Goal: Information Seeking & Learning: Learn about a topic

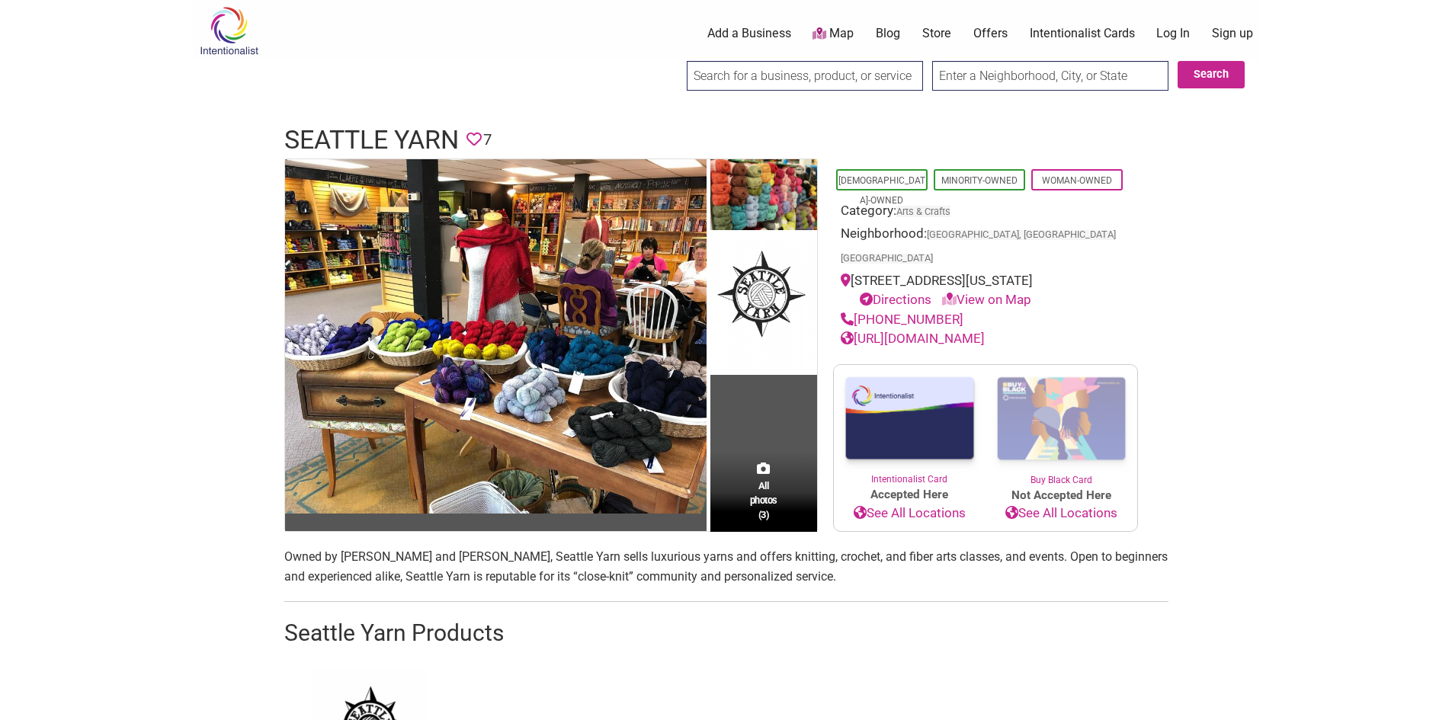
click at [973, 331] on link "[URL][DOMAIN_NAME]" at bounding box center [913, 338] width 144 height 15
click at [496, 563] on p "Owned by [PERSON_NAME] and [PERSON_NAME], Seattle Yarn sells luxurious yarns an…" at bounding box center [726, 566] width 884 height 39
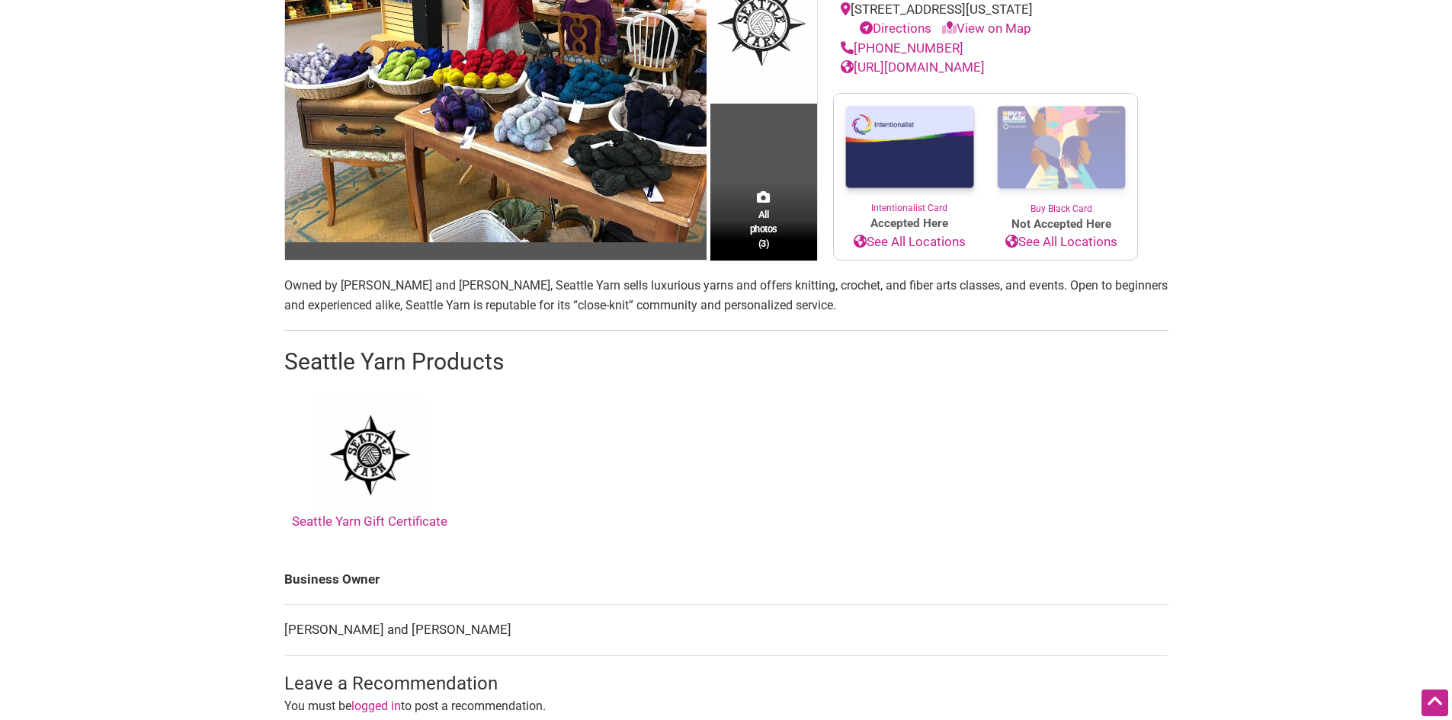
scroll to position [305, 0]
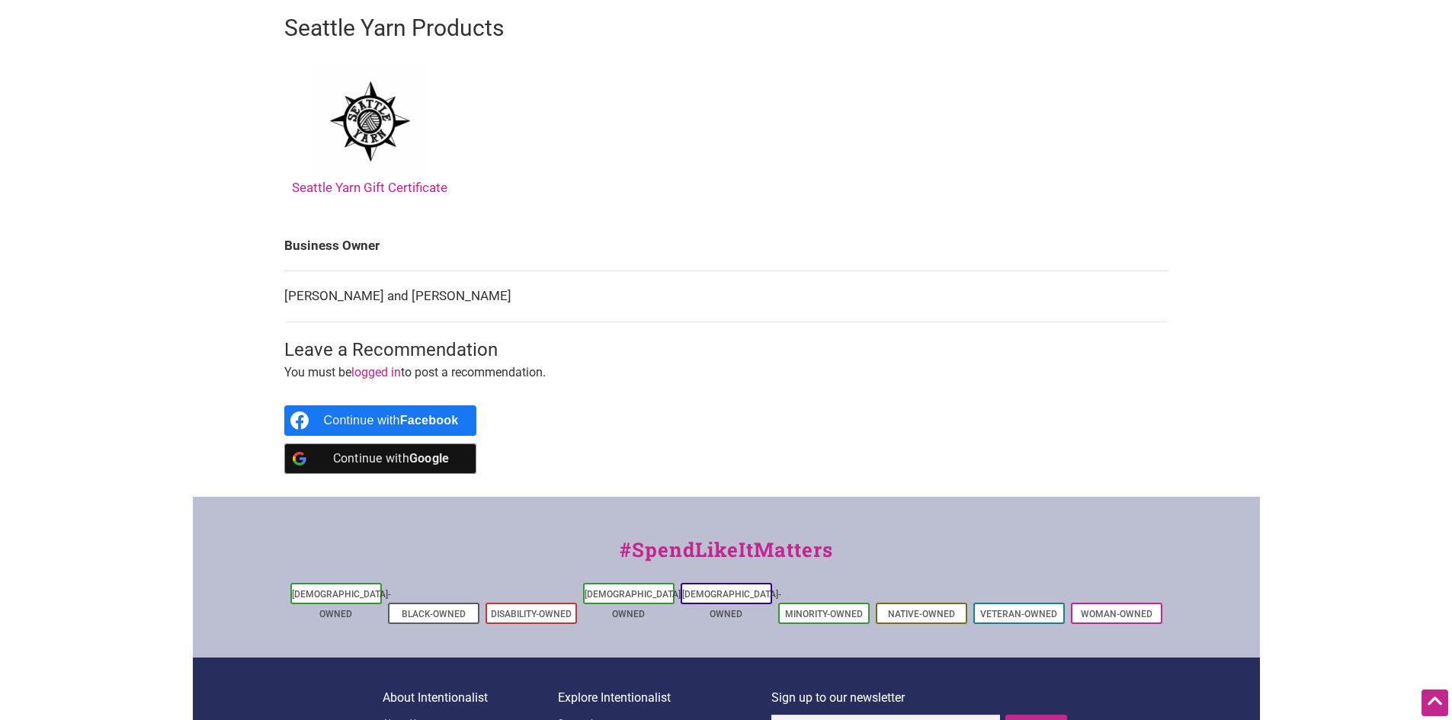
scroll to position [686, 0]
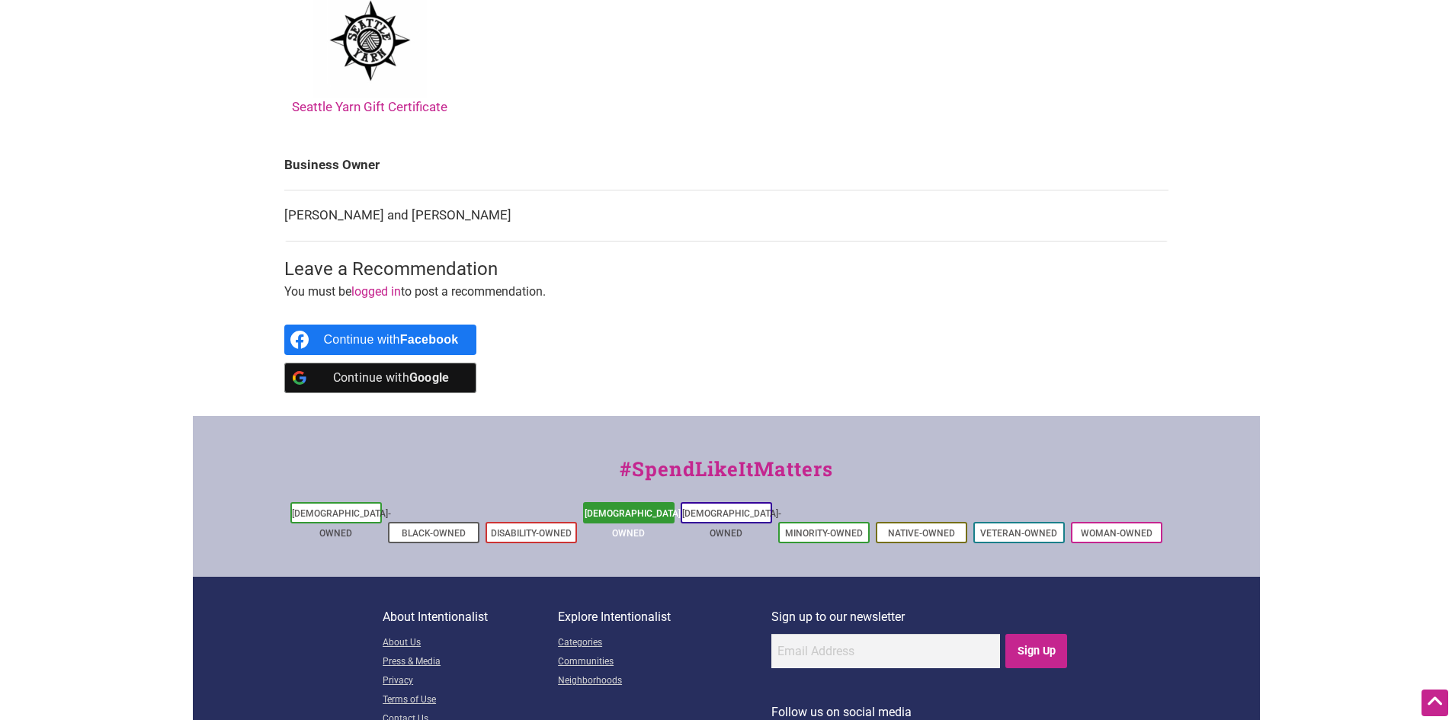
click at [630, 509] on link "[DEMOGRAPHIC_DATA]-Owned" at bounding box center [634, 523] width 99 height 30
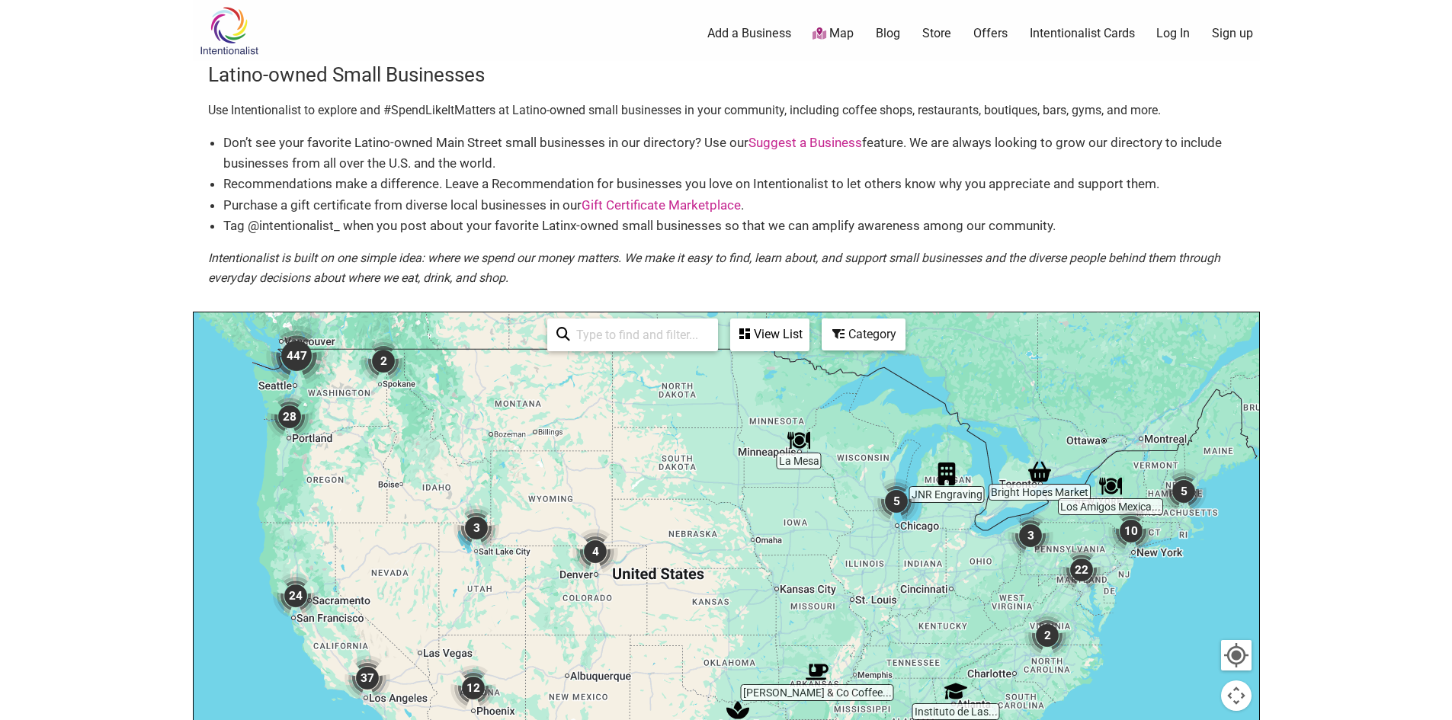
click at [309, 399] on img "28" at bounding box center [290, 417] width 58 height 58
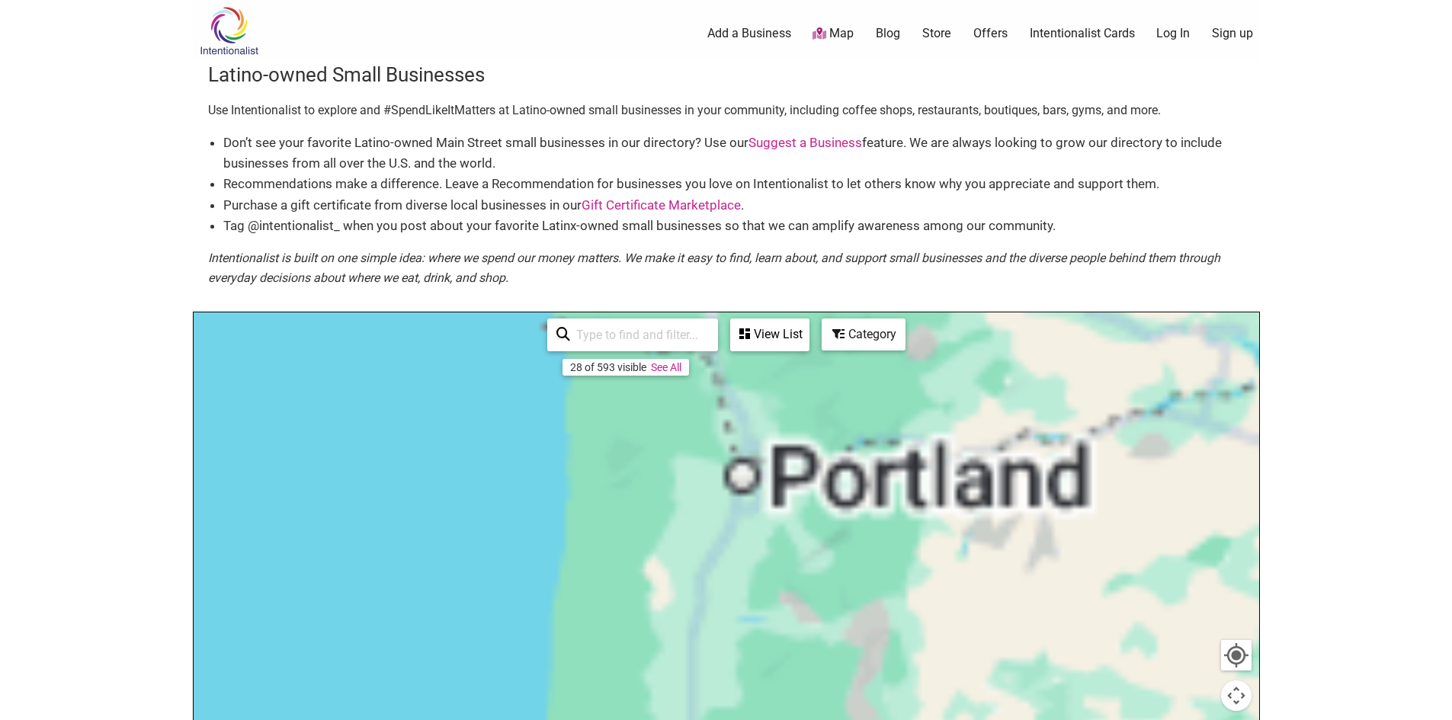
click at [309, 399] on div at bounding box center [726, 608] width 1065 height 593
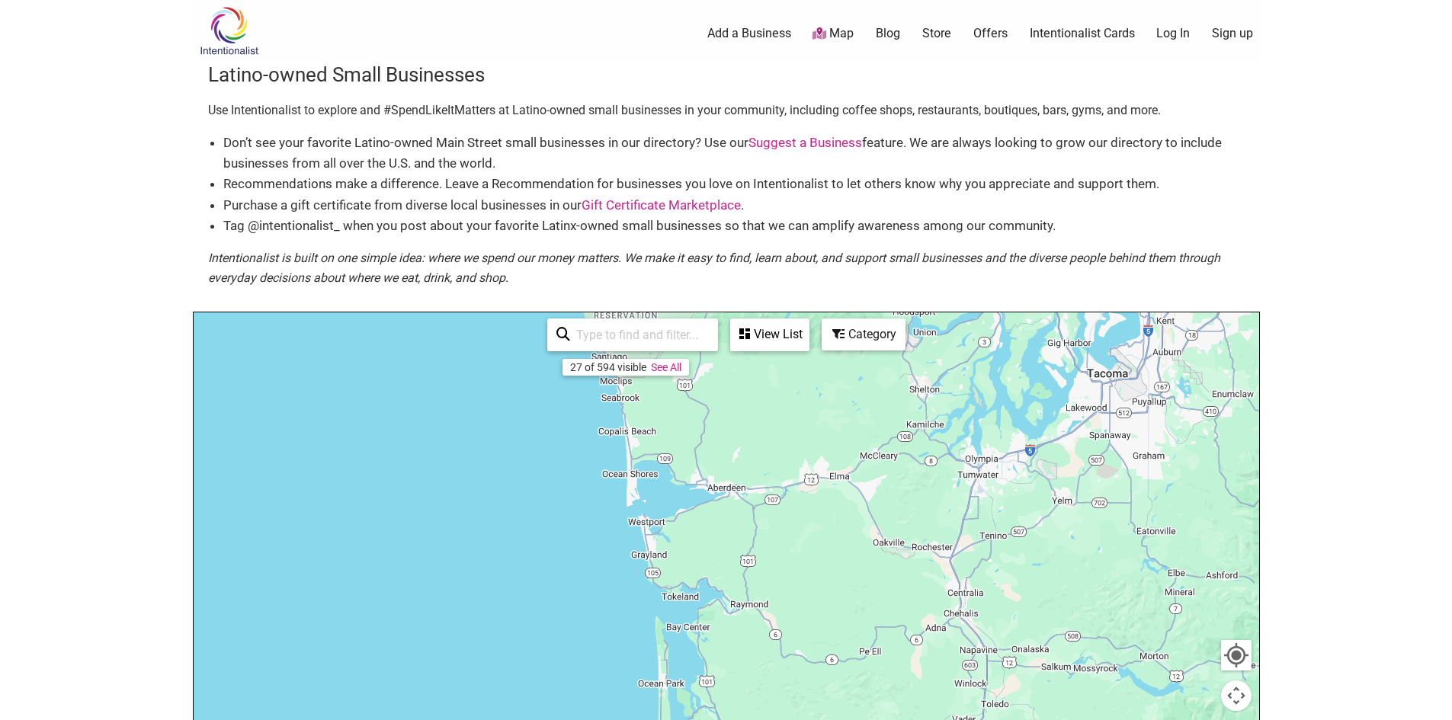
drag, startPoint x: 982, startPoint y: 376, endPoint x: 847, endPoint y: 891, distance: 532.6
click at [847, 719] on html "× Menu 0 Add a Business Map Blog Store Offers Intentionalist Cards Buy Black Ca…" at bounding box center [726, 360] width 1452 height 720
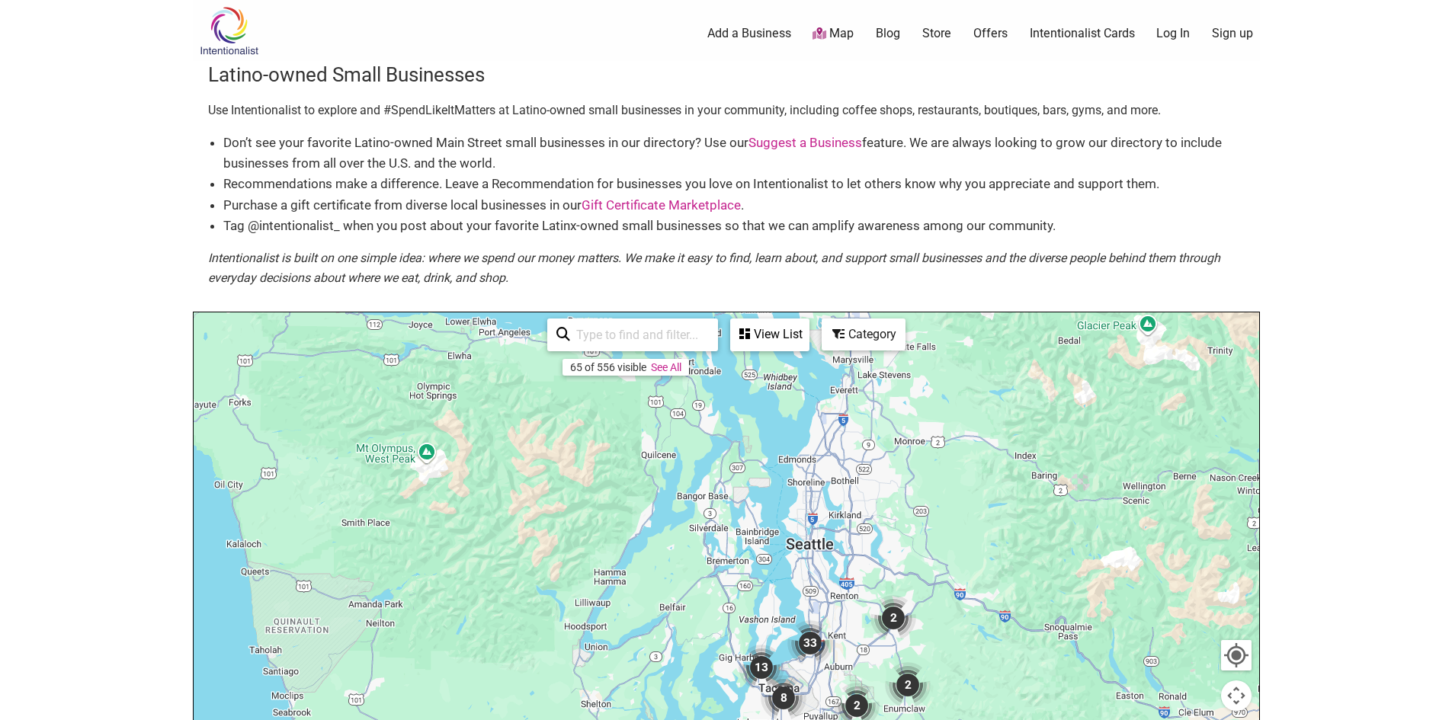
drag, startPoint x: 1019, startPoint y: 346, endPoint x: 758, endPoint y: 610, distance: 371.3
click at [681, 666] on div at bounding box center [726, 608] width 1065 height 593
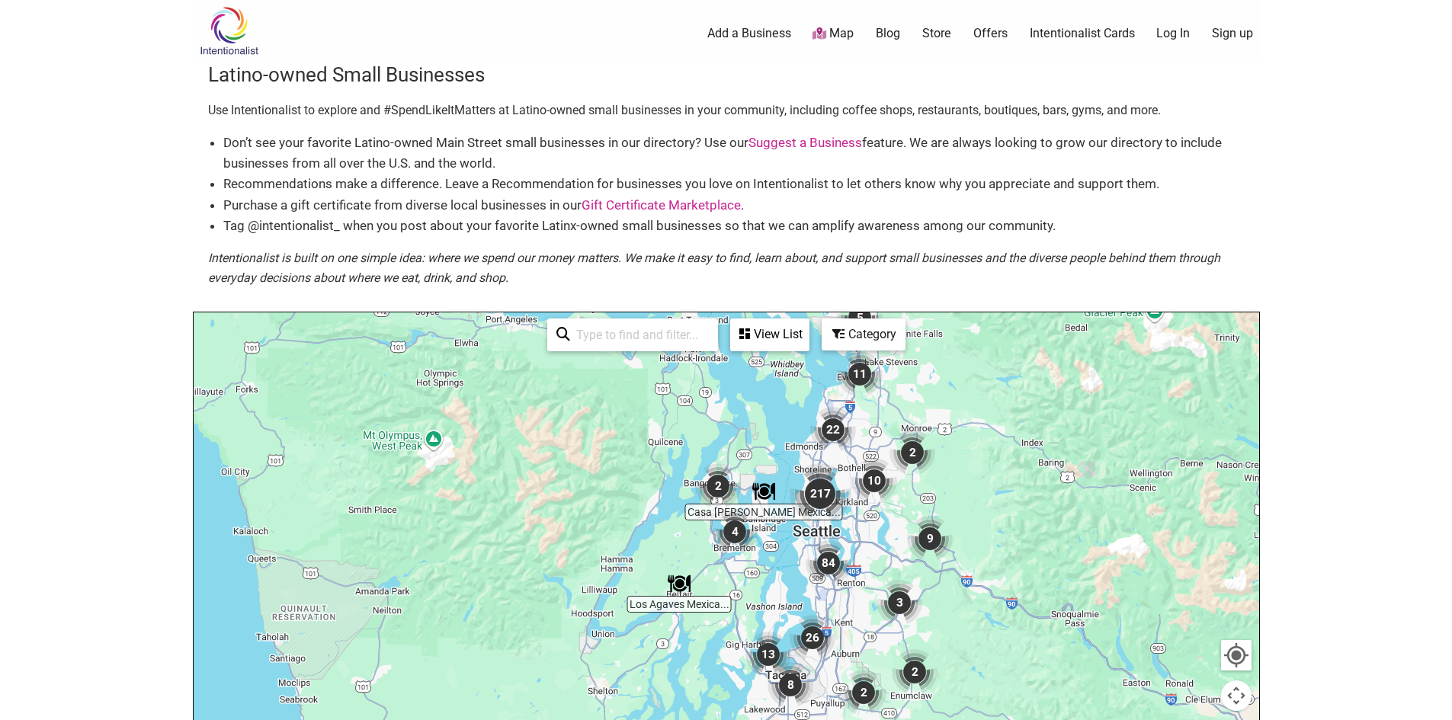
click at [870, 514] on div at bounding box center [726, 608] width 1065 height 593
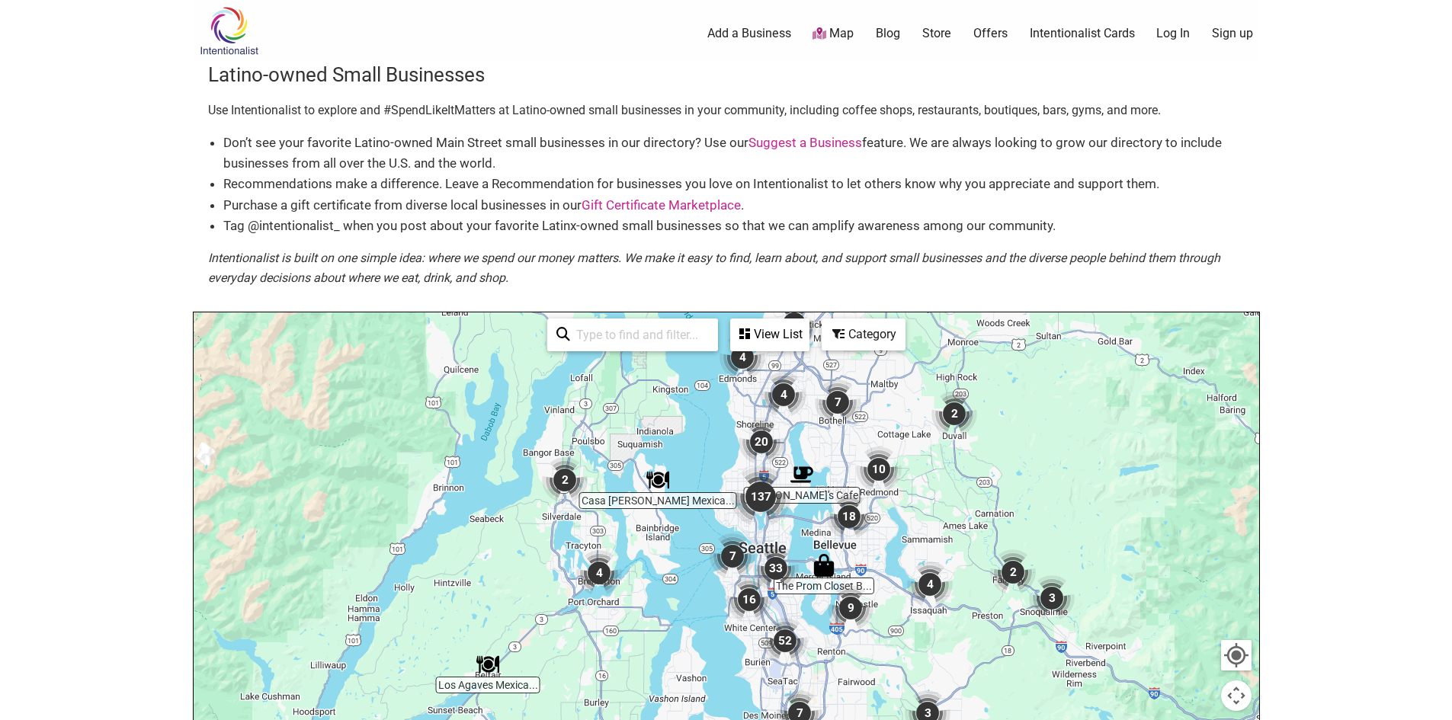
click at [845, 335] on div "Category" at bounding box center [863, 334] width 81 height 29
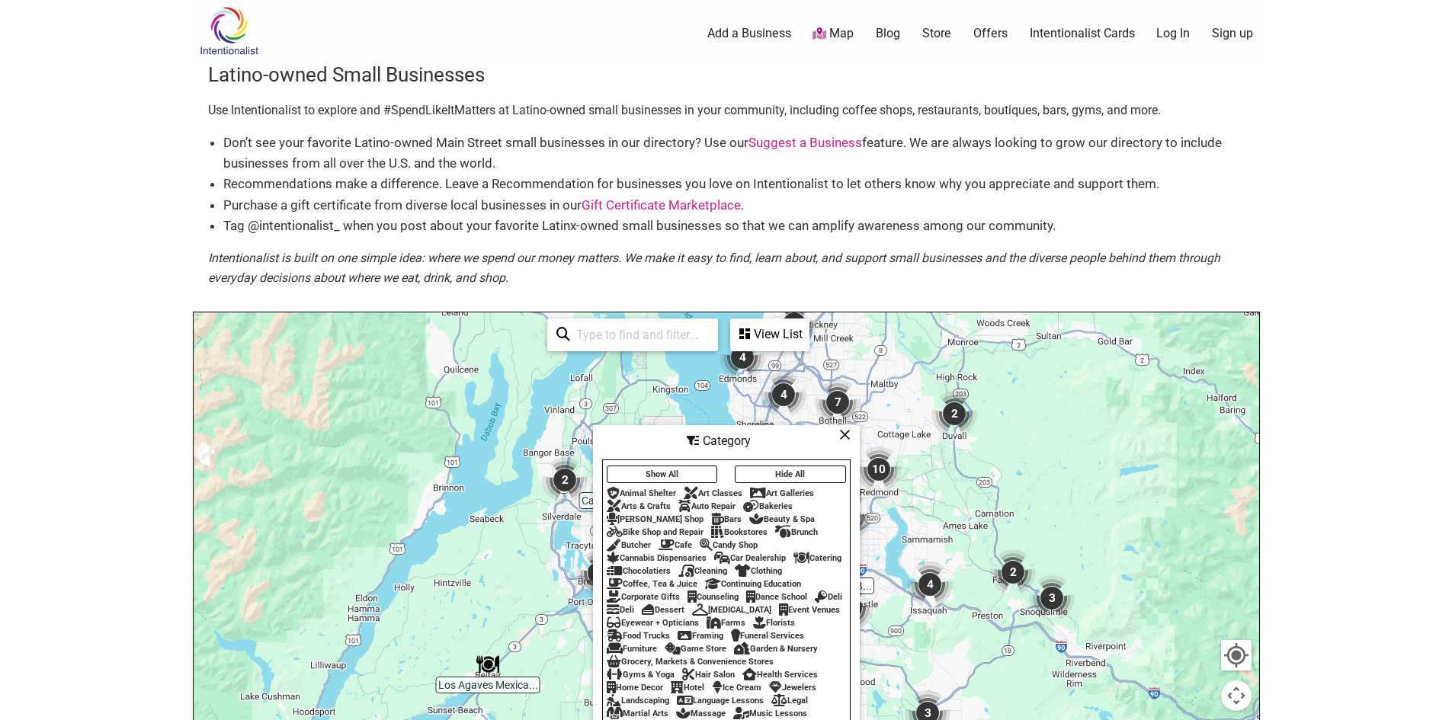
click at [640, 501] on div "Arts & Crafts" at bounding box center [639, 506] width 64 height 10
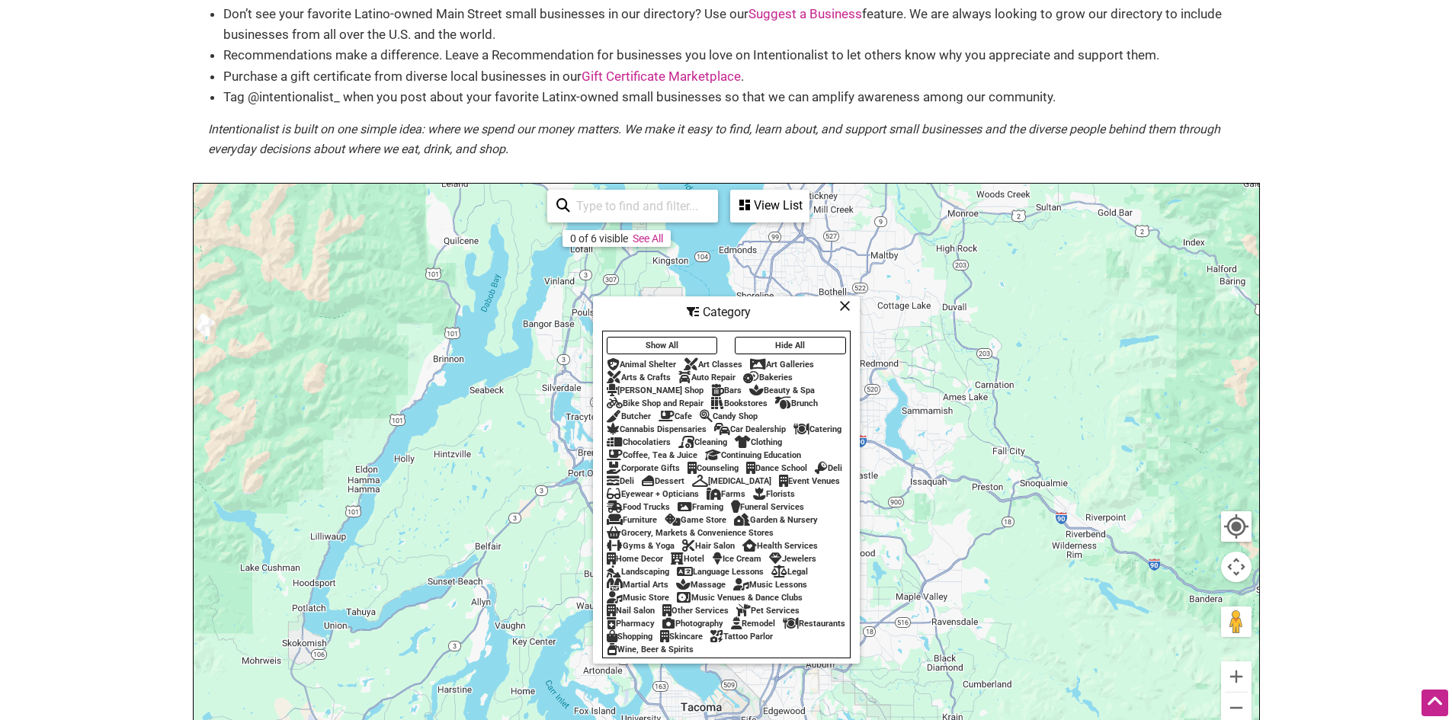
scroll to position [152, 0]
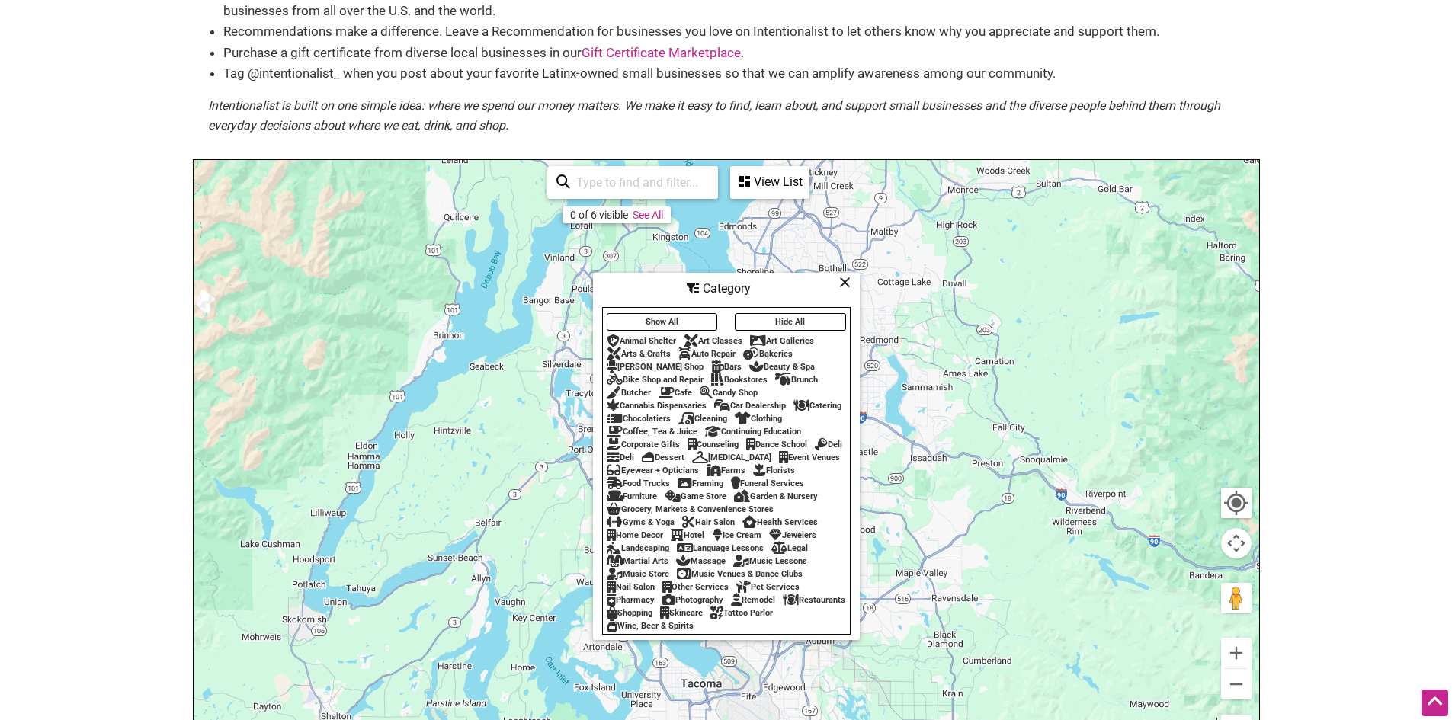
click at [860, 69] on li "Tag @intentionalist_ when you post about your favorite Latinx-owned small busin…" at bounding box center [733, 73] width 1021 height 21
click at [748, 191] on div "View List" at bounding box center [770, 182] width 76 height 29
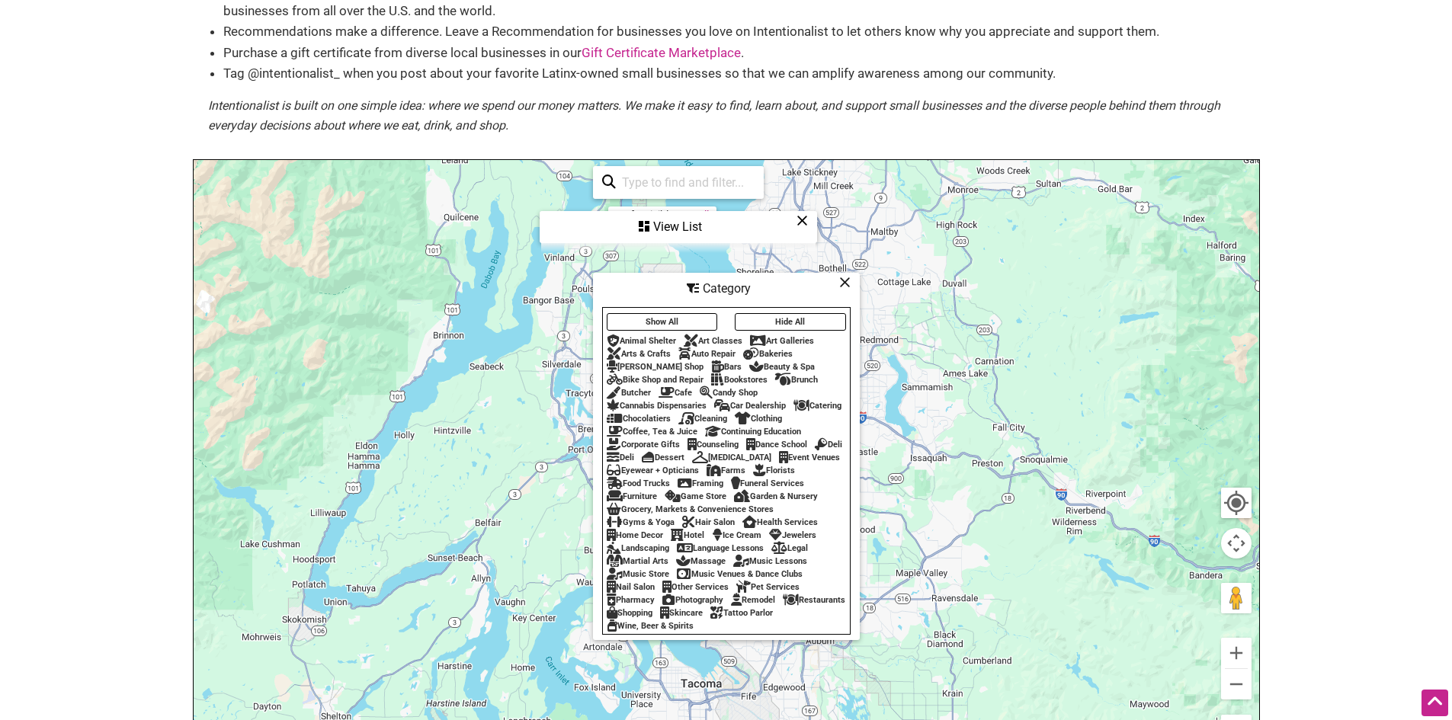
click at [839, 282] on icon at bounding box center [844, 282] width 11 height 1
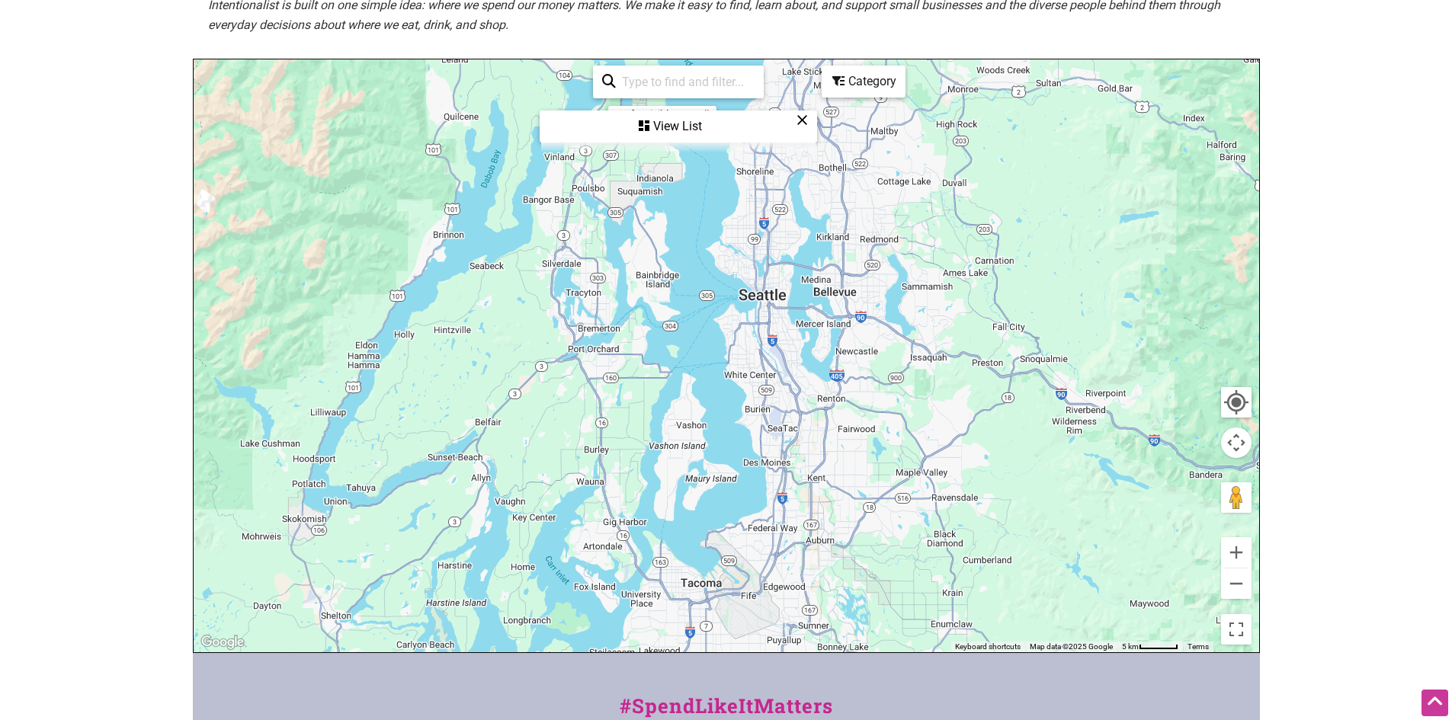
scroll to position [305, 0]
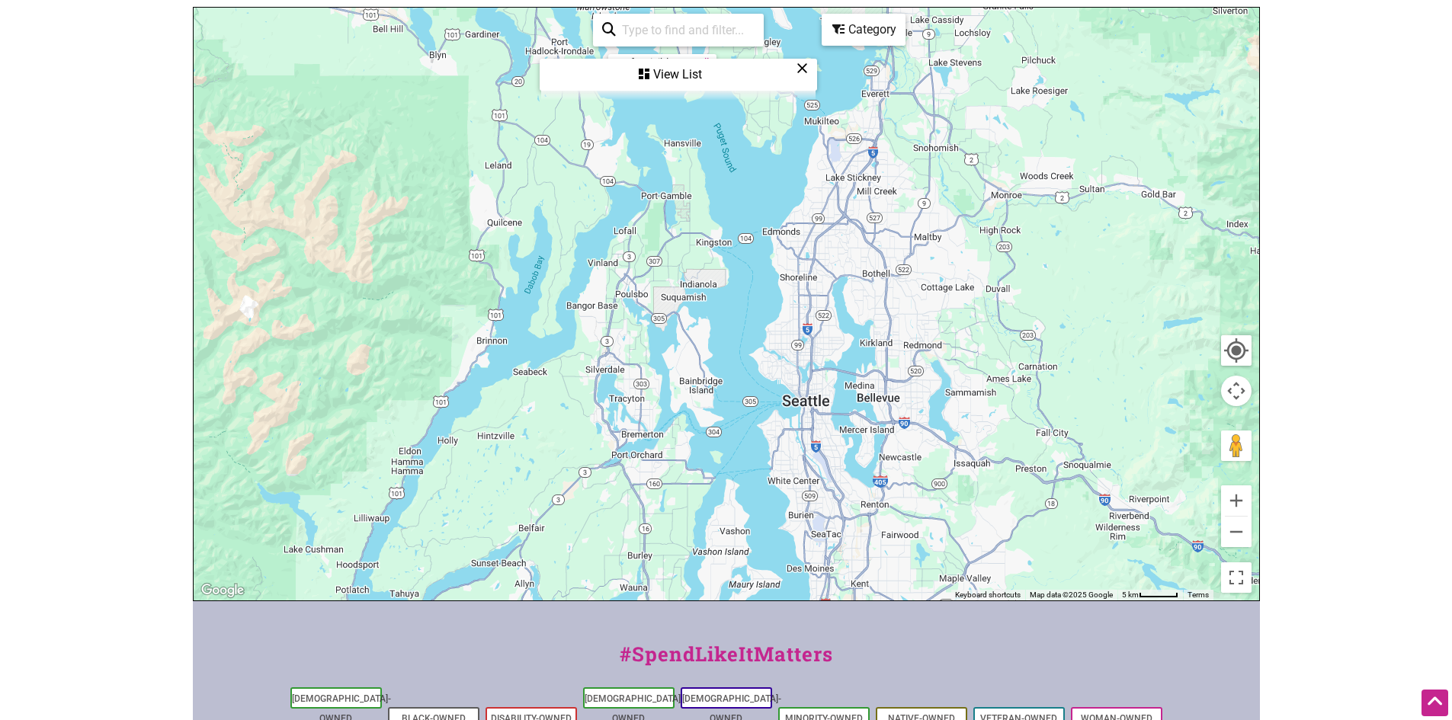
drag, startPoint x: 965, startPoint y: 142, endPoint x: 1005, endPoint y: 305, distance: 168.0
click at [1005, 305] on div at bounding box center [726, 304] width 1065 height 593
click at [644, 71] on icon at bounding box center [644, 74] width 11 height 12
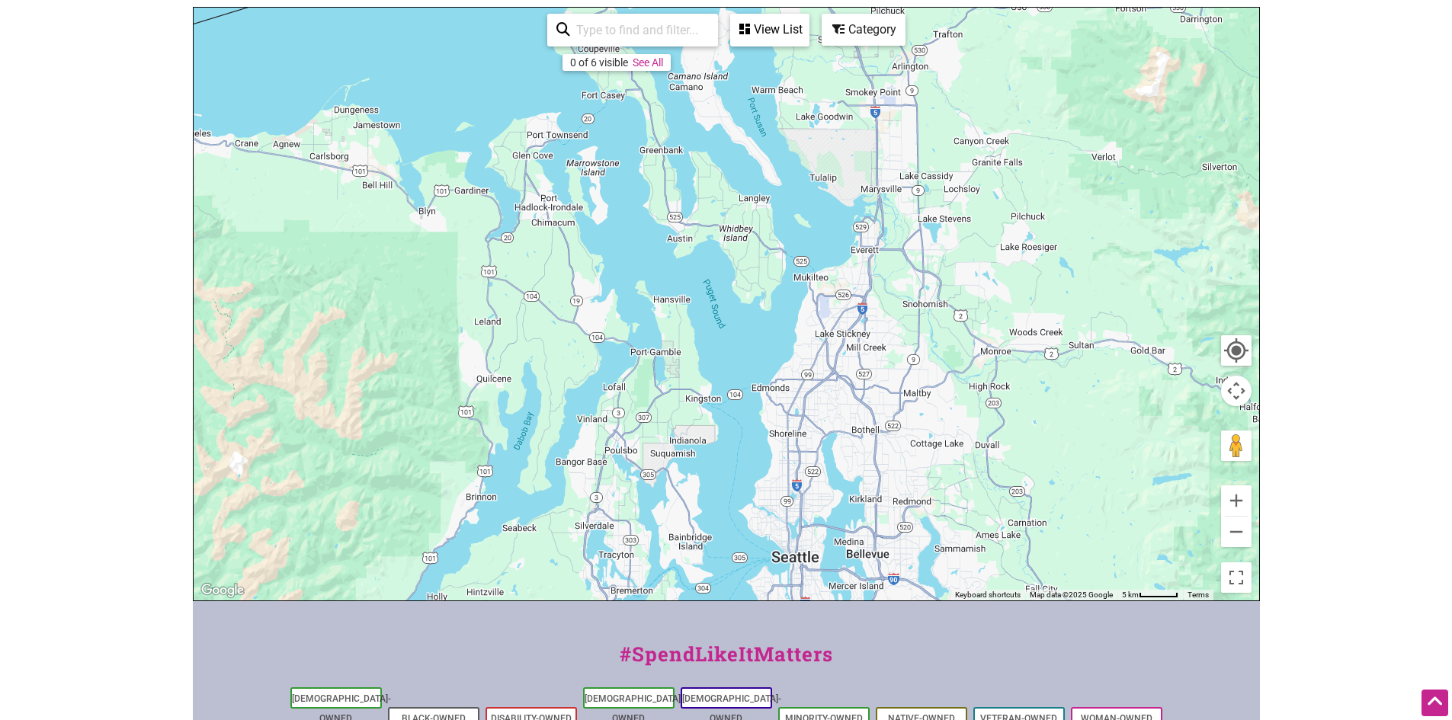
drag, startPoint x: 1045, startPoint y: 149, endPoint x: 1046, endPoint y: 278, distance: 128.8
click at [1044, 288] on div at bounding box center [726, 304] width 1065 height 593
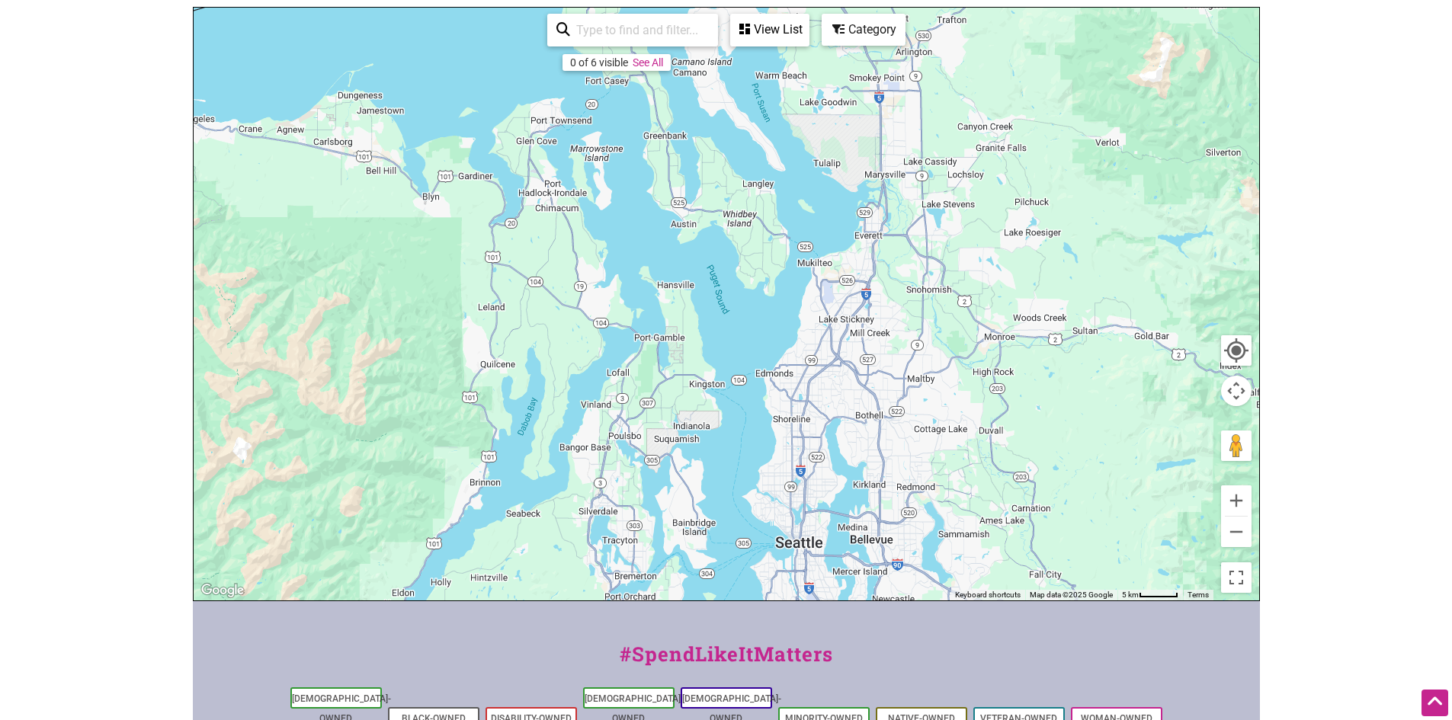
click at [1316, 158] on body "× Menu 0 Add a Business Map Blog Store Offers Intentionalist Cards Buy Black Ca…" at bounding box center [726, 55] width 1452 height 720
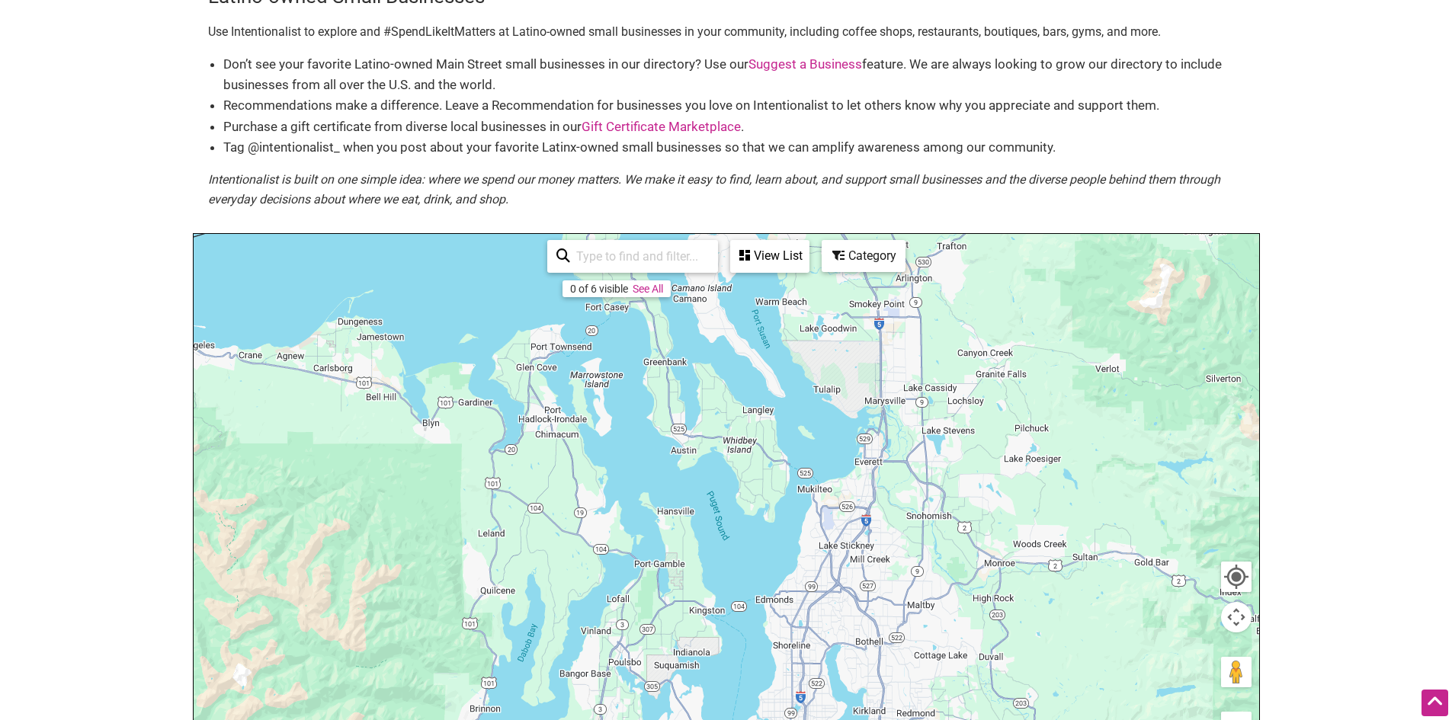
scroll to position [76, 0]
click at [446, 162] on div "Don’t see your favorite Latino-owned Main Street small businesses in our direct…" at bounding box center [726, 139] width 1036 height 167
click at [767, 261] on div "View List" at bounding box center [770, 258] width 76 height 29
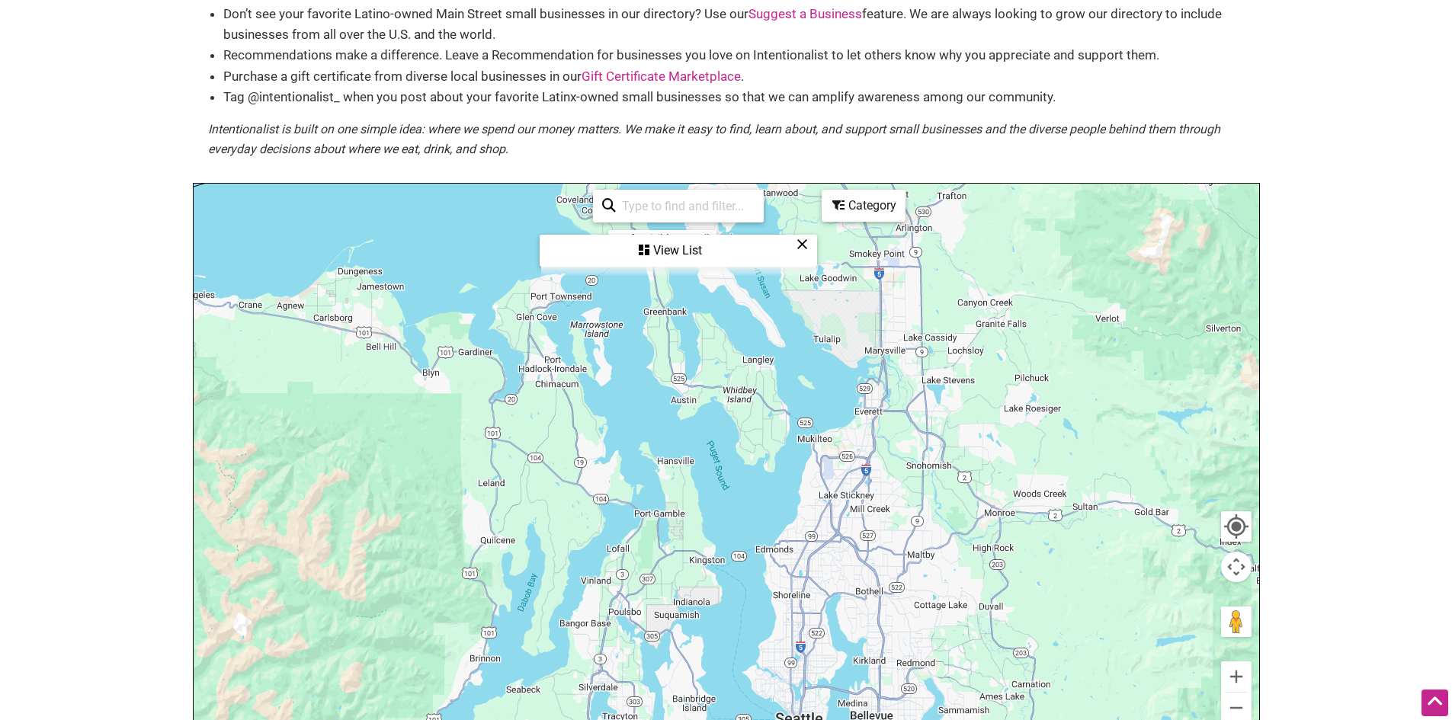
scroll to position [229, 0]
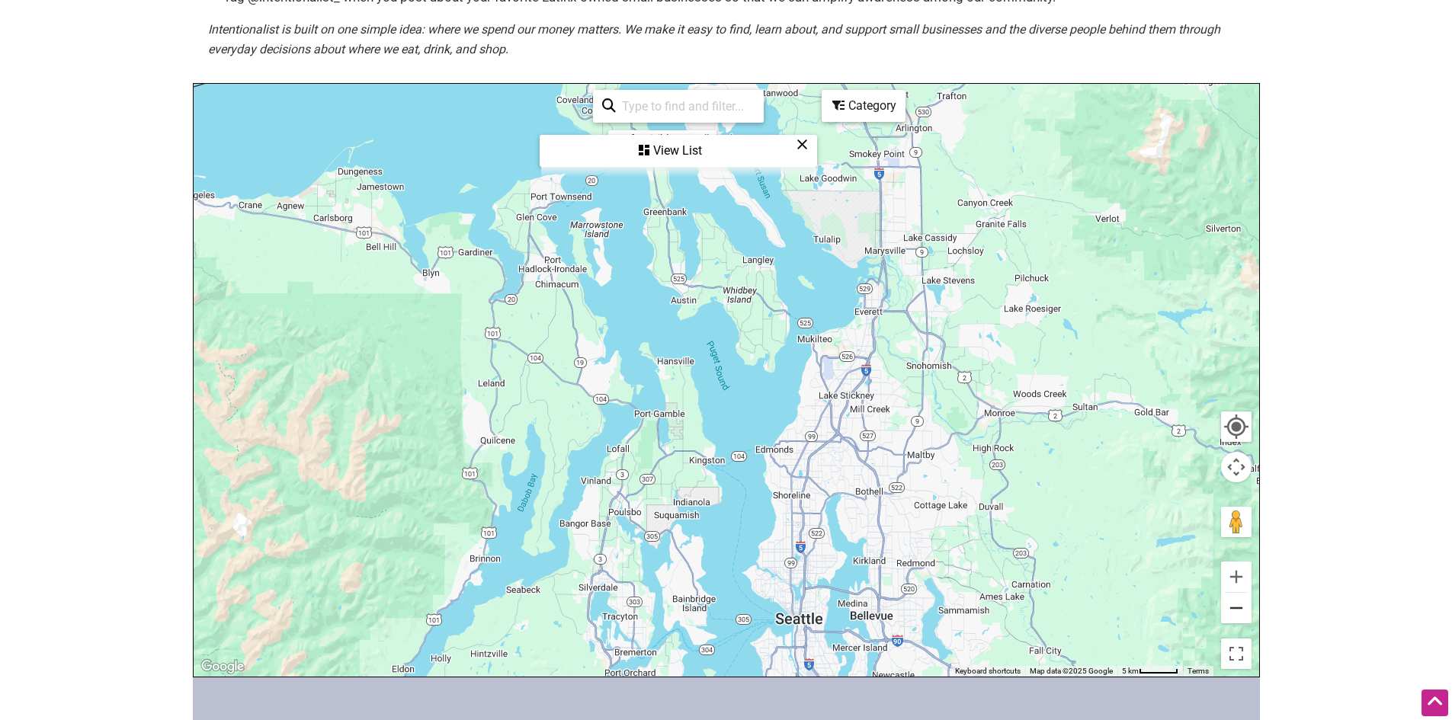
click at [1230, 609] on button "Zoom out" at bounding box center [1236, 608] width 30 height 30
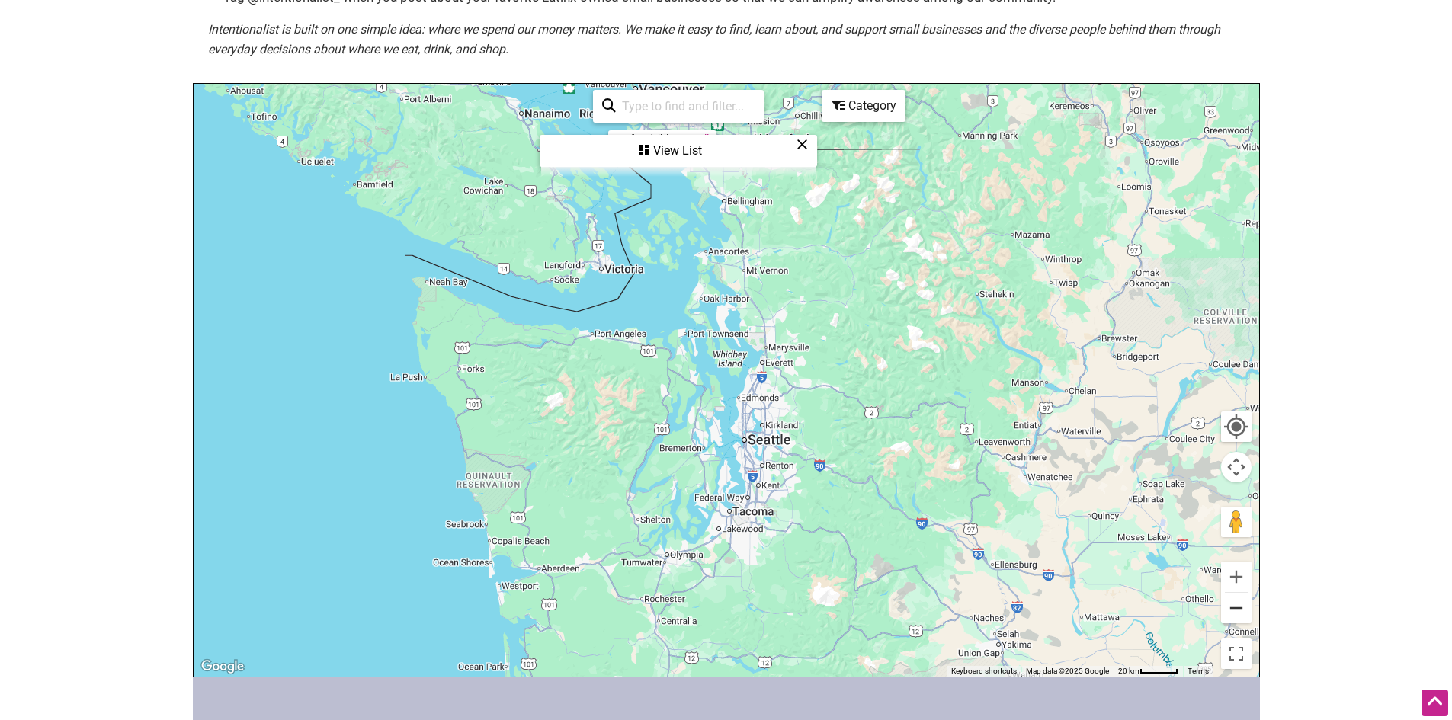
click at [1230, 609] on button "Zoom out" at bounding box center [1236, 608] width 30 height 30
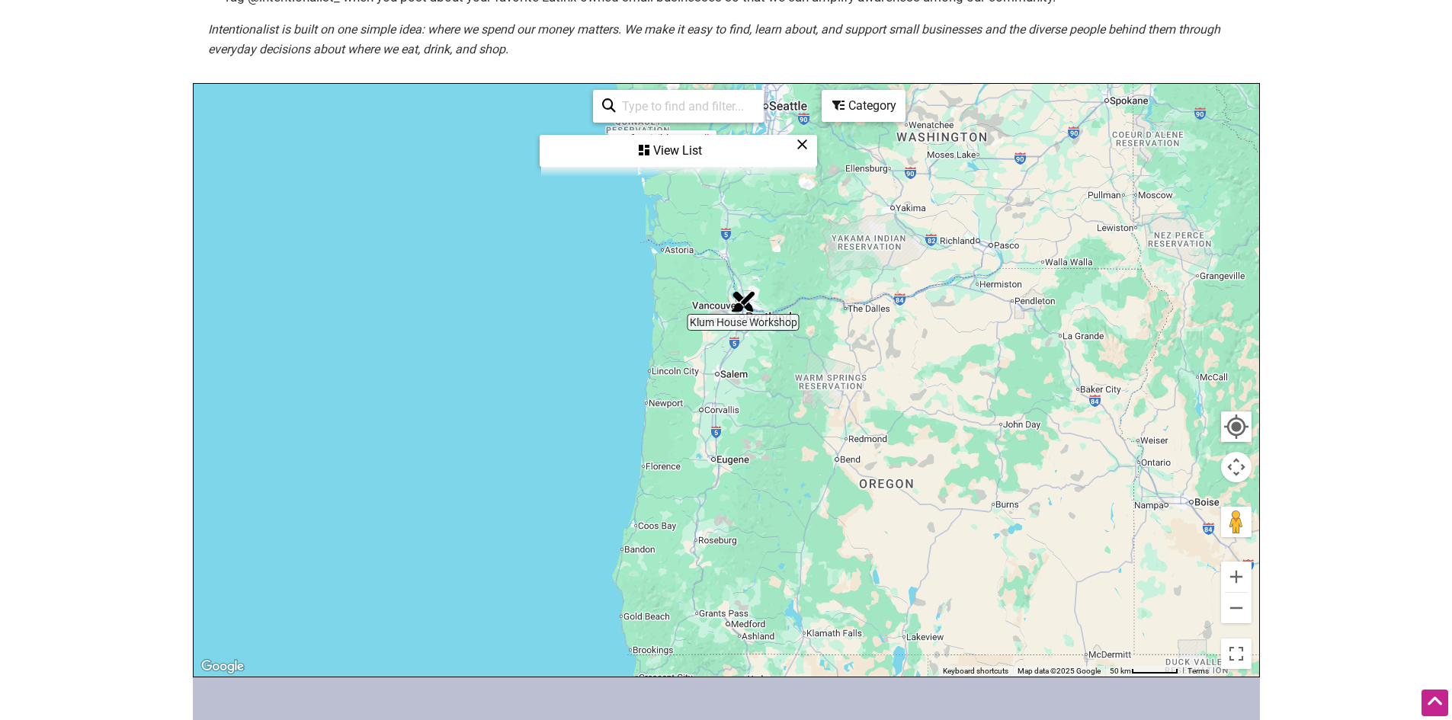
drag, startPoint x: 796, startPoint y: 556, endPoint x: 819, endPoint y: 260, distance: 297.4
click at [826, 248] on div at bounding box center [726, 380] width 1065 height 593
click at [1240, 612] on button "Zoom out" at bounding box center [1236, 608] width 30 height 30
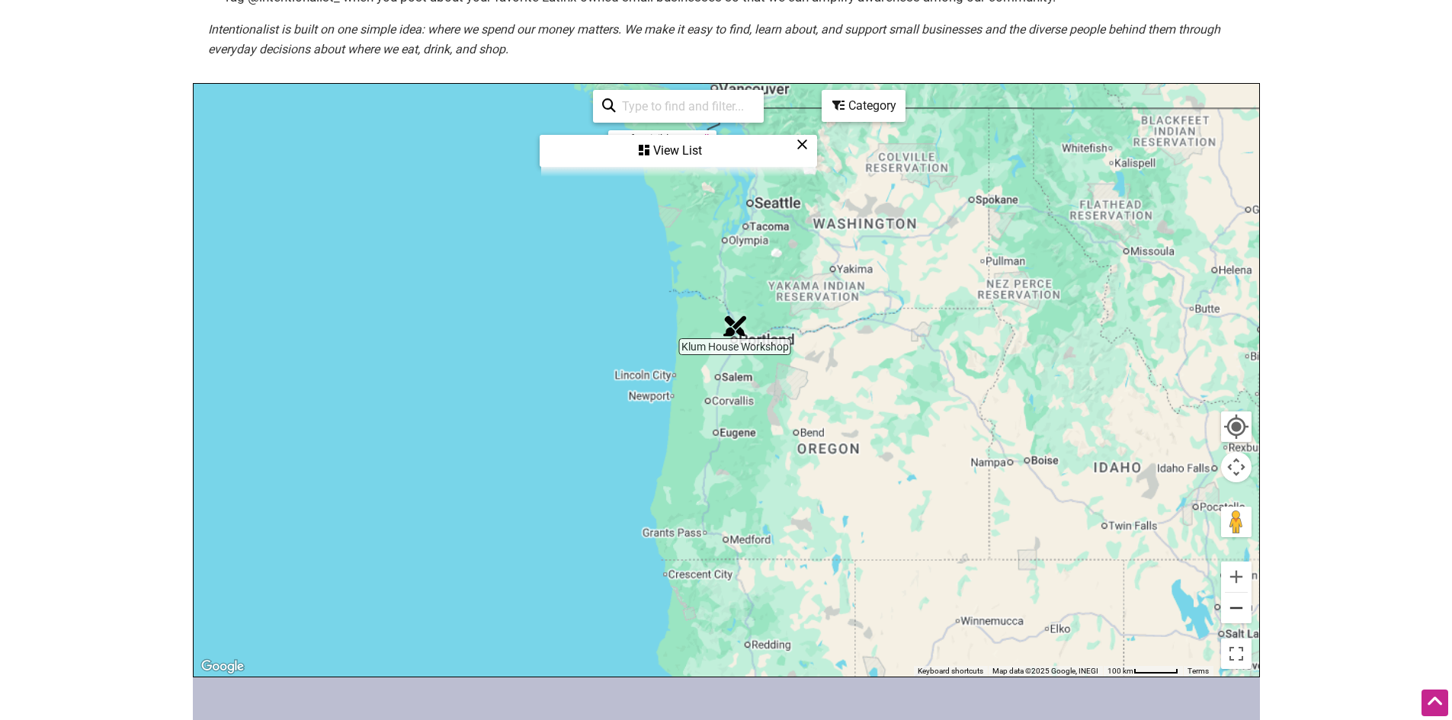
click at [1240, 612] on button "Zoom out" at bounding box center [1236, 608] width 30 height 30
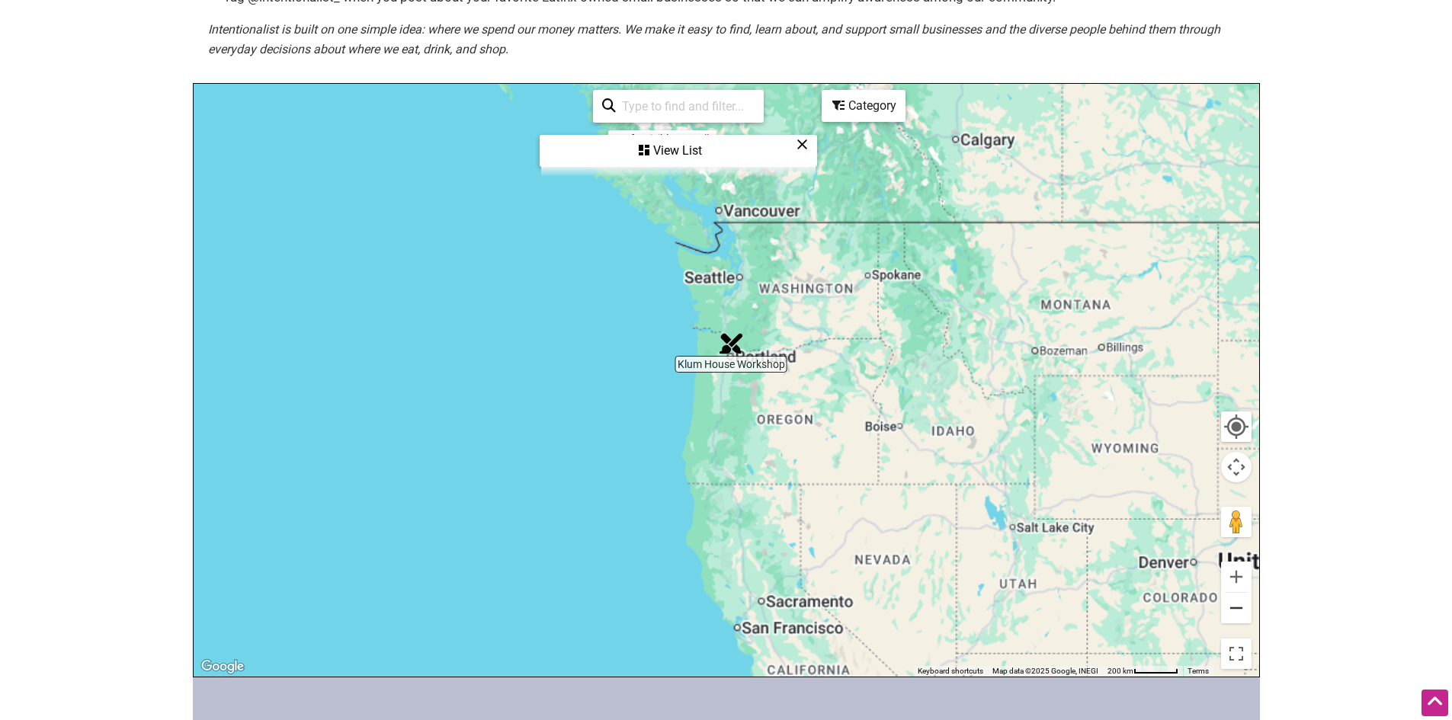
click at [1240, 612] on button "Zoom out" at bounding box center [1236, 608] width 30 height 30
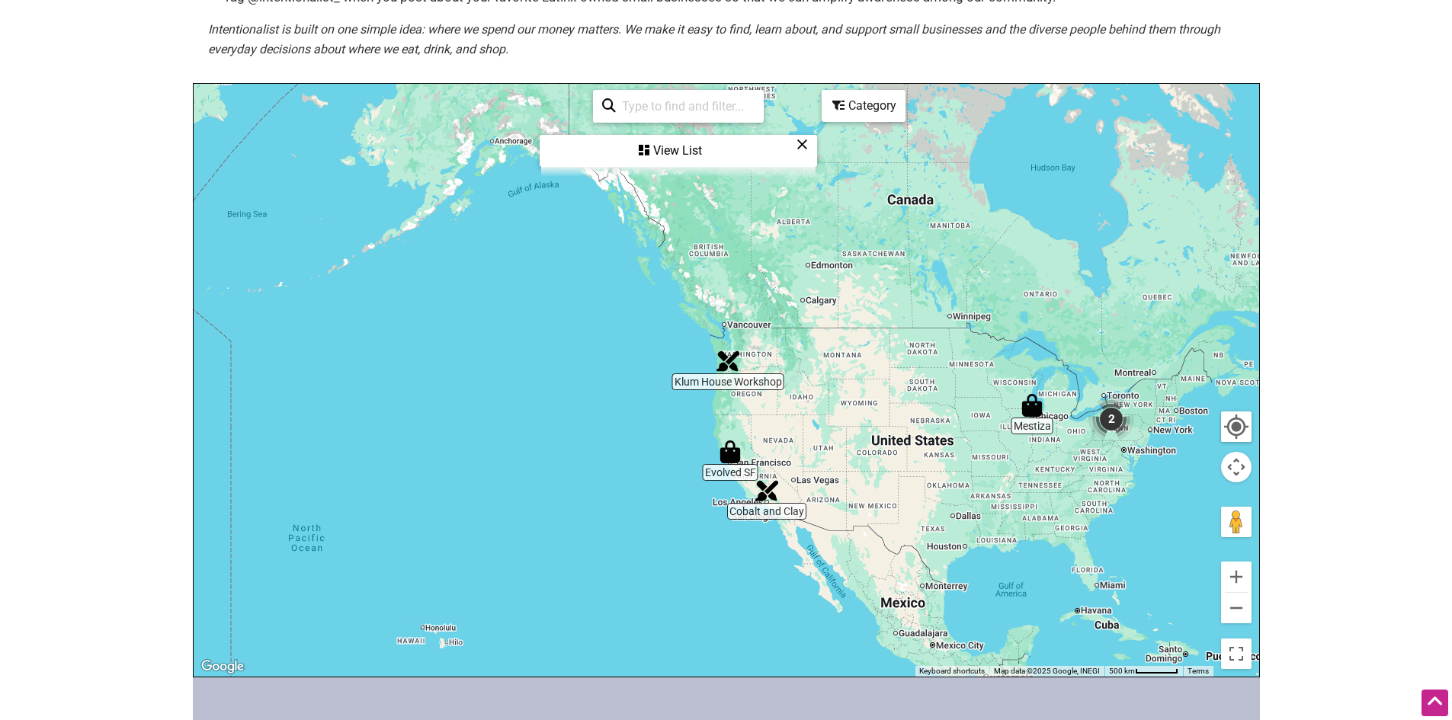
click at [801, 145] on icon at bounding box center [801, 144] width 11 height 1
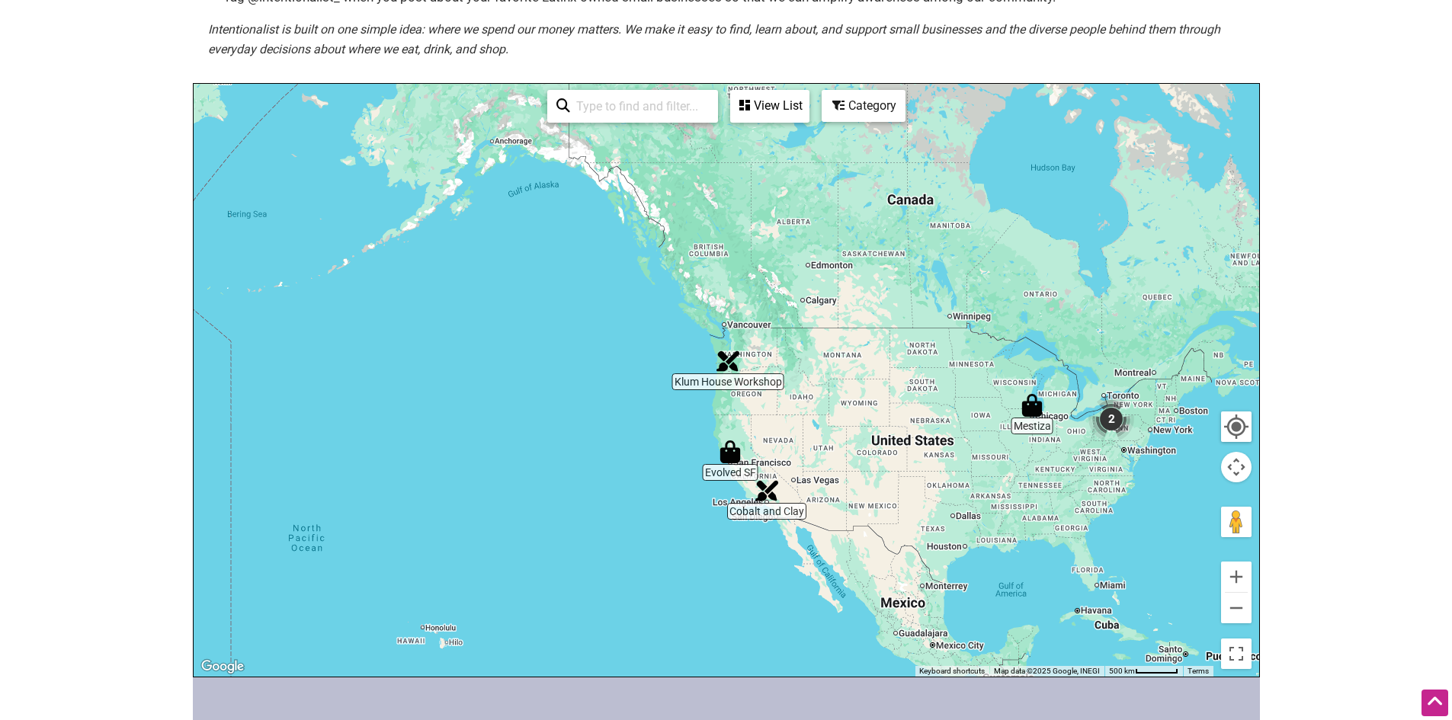
click at [850, 123] on div at bounding box center [726, 380] width 1065 height 593
click at [848, 97] on div "Category" at bounding box center [863, 105] width 81 height 29
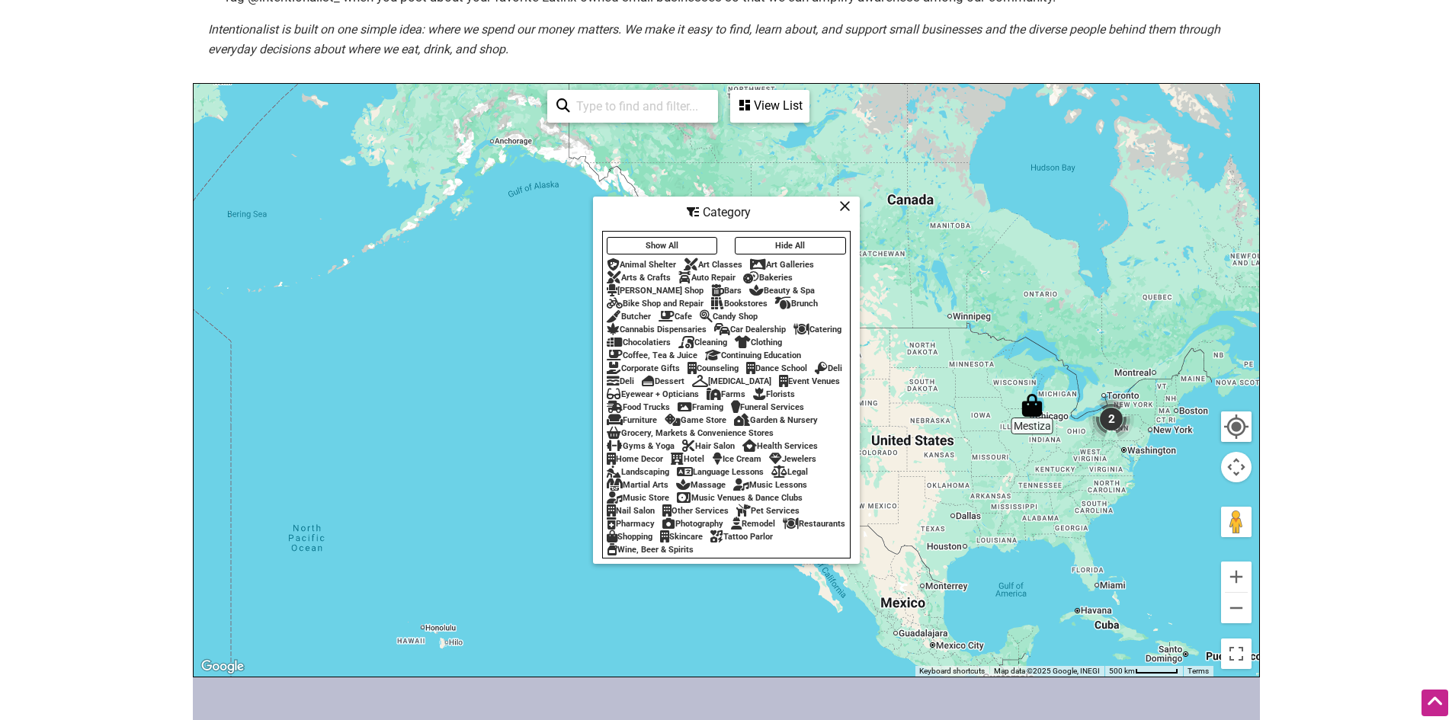
click at [623, 273] on div "Arts & Crafts" at bounding box center [639, 278] width 64 height 10
click at [364, 380] on div at bounding box center [726, 380] width 1065 height 593
click at [850, 206] on icon at bounding box center [844, 206] width 11 height 1
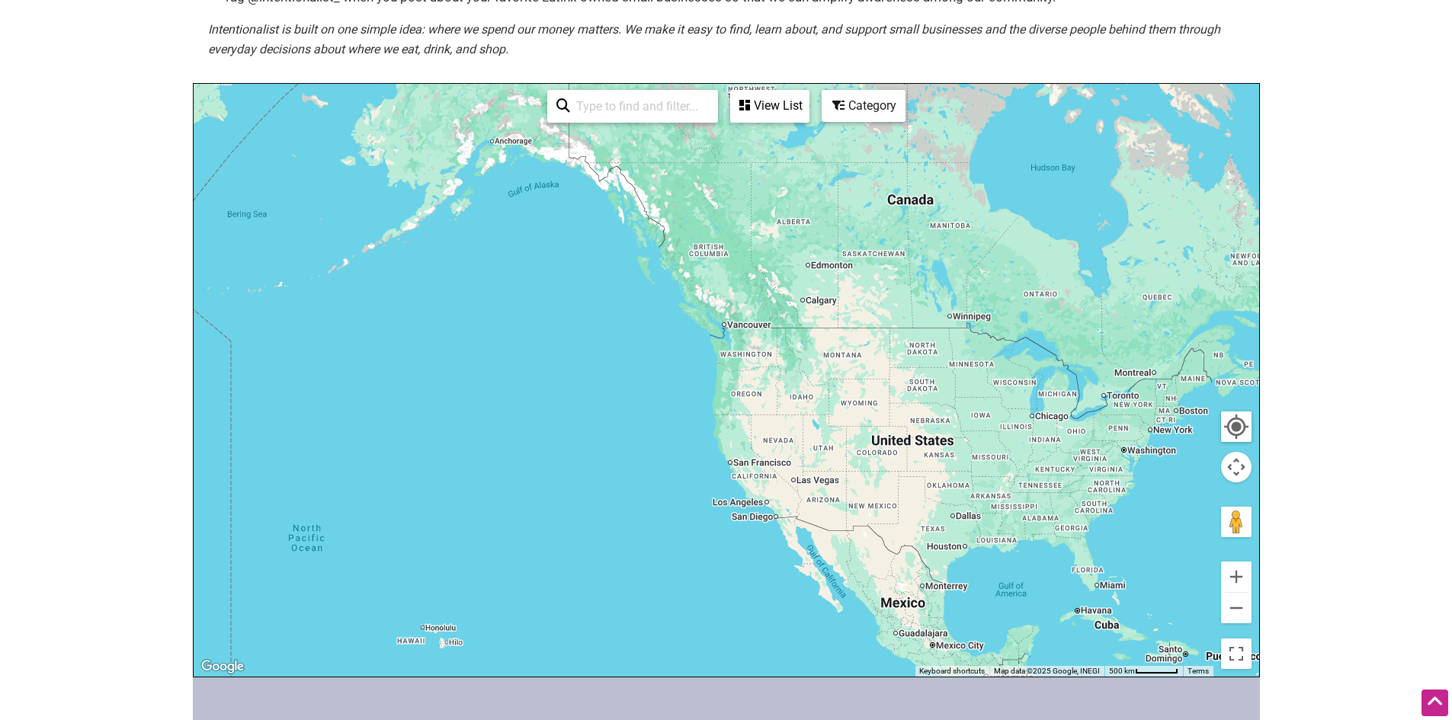
click at [1241, 433] on div at bounding box center [1235, 426] width 27 height 27
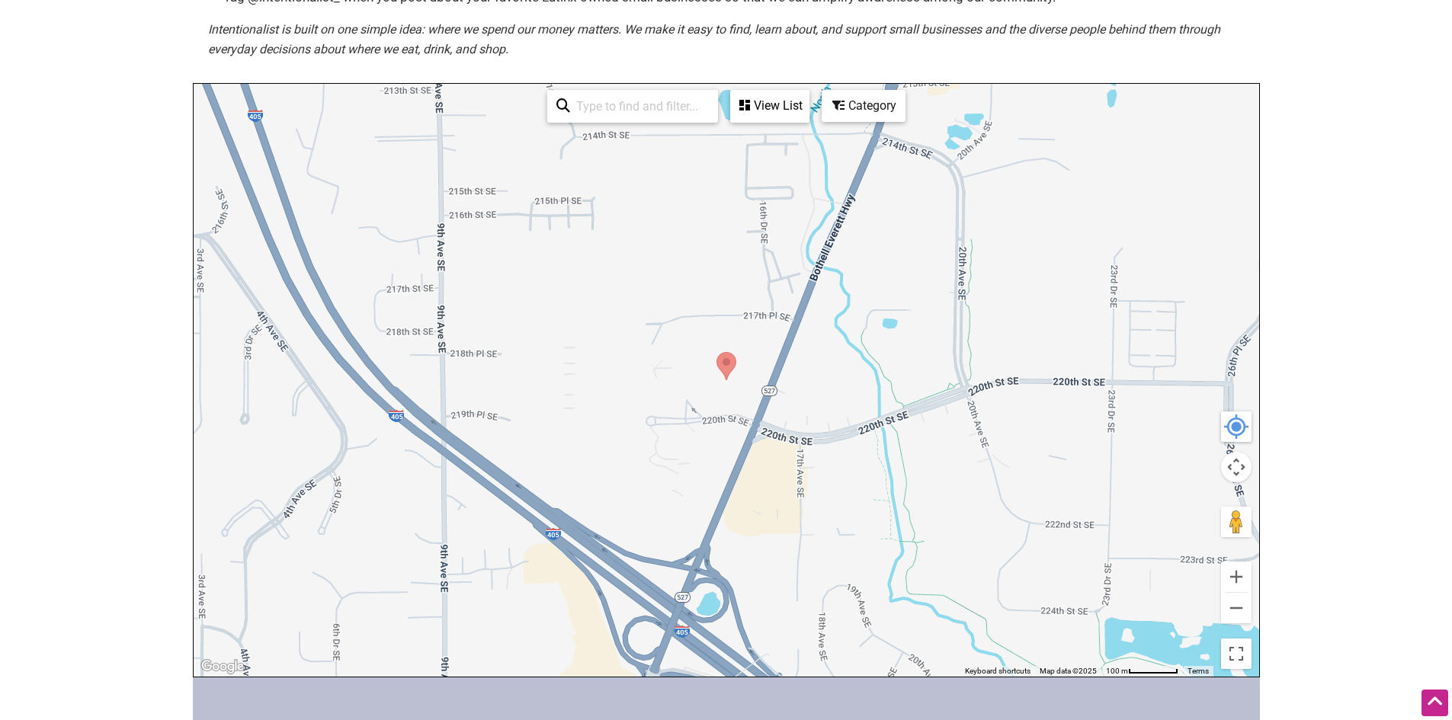
click at [663, 104] on input "search" at bounding box center [639, 106] width 139 height 30
type input "yarn"
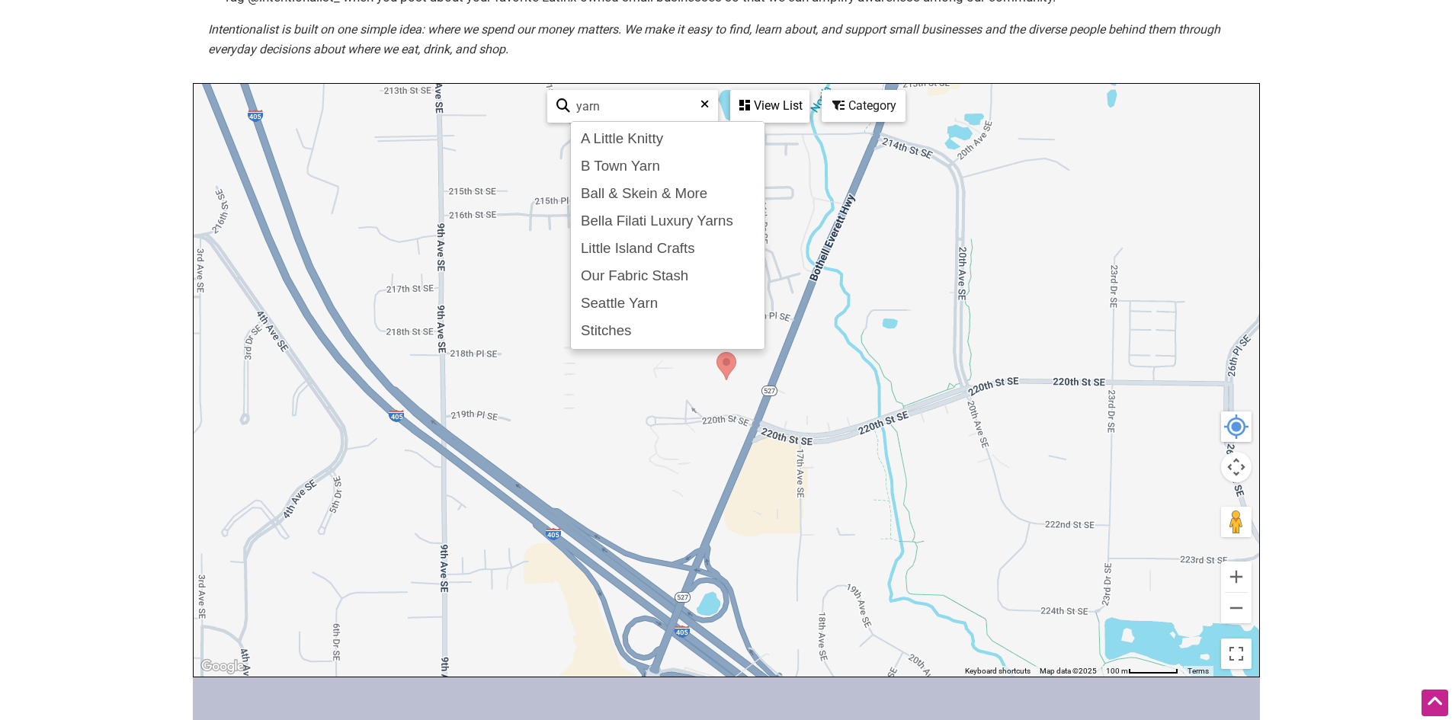
click at [643, 107] on input "yarn" at bounding box center [639, 106] width 138 height 30
click at [855, 114] on div "Category" at bounding box center [863, 105] width 81 height 29
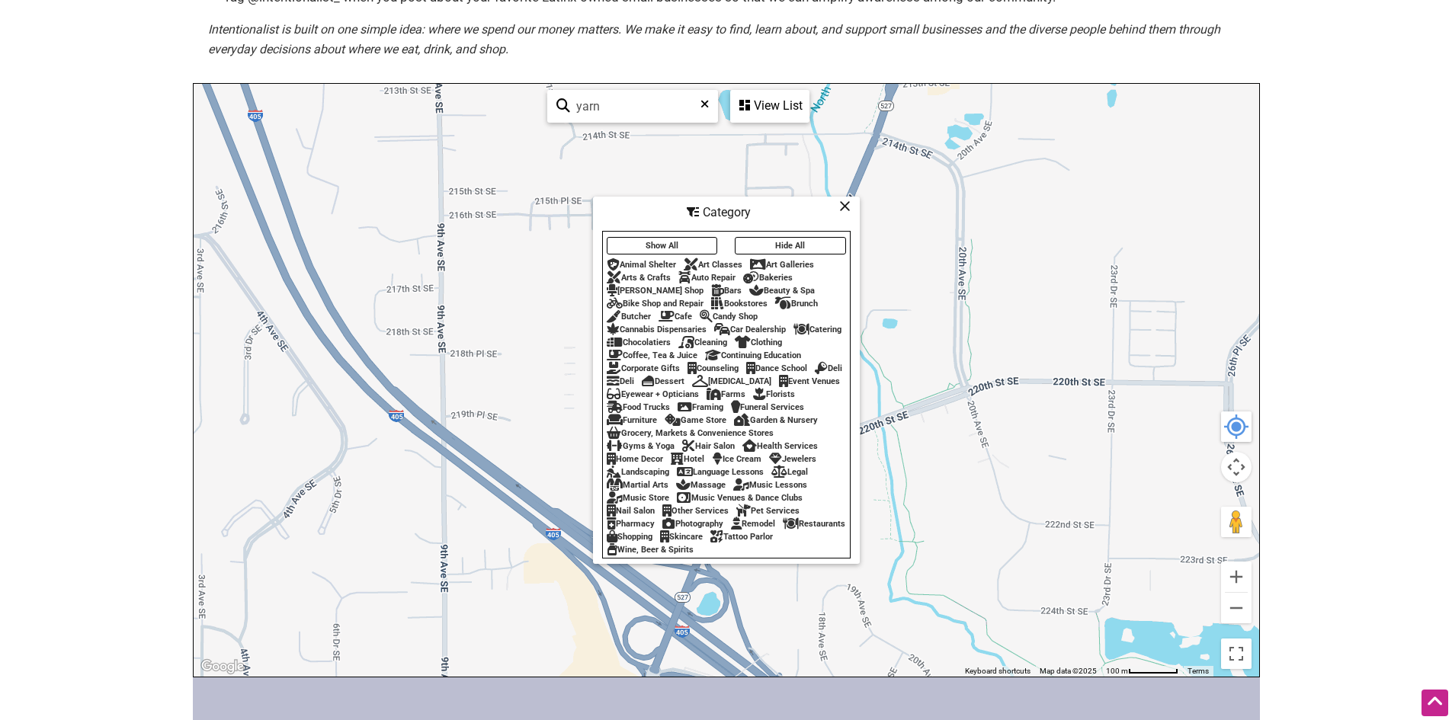
click at [764, 240] on button "Hide All" at bounding box center [790, 246] width 111 height 18
click at [643, 239] on button "Show All" at bounding box center [662, 246] width 111 height 18
